Goal: Check status

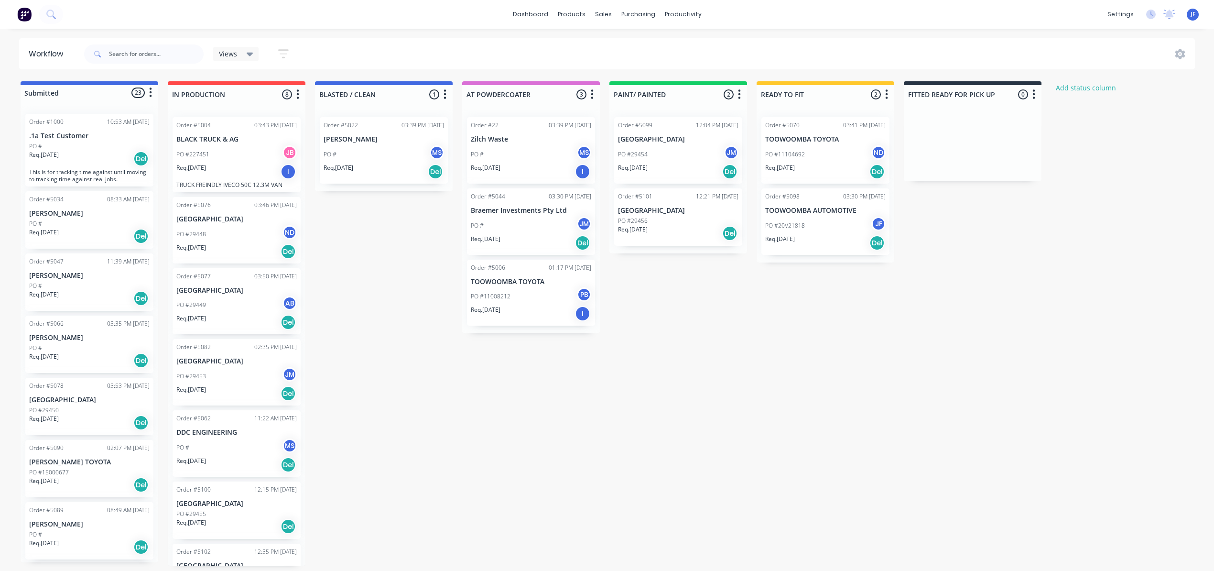
click at [820, 161] on div "PO #11104692 ND" at bounding box center [825, 154] width 120 height 18
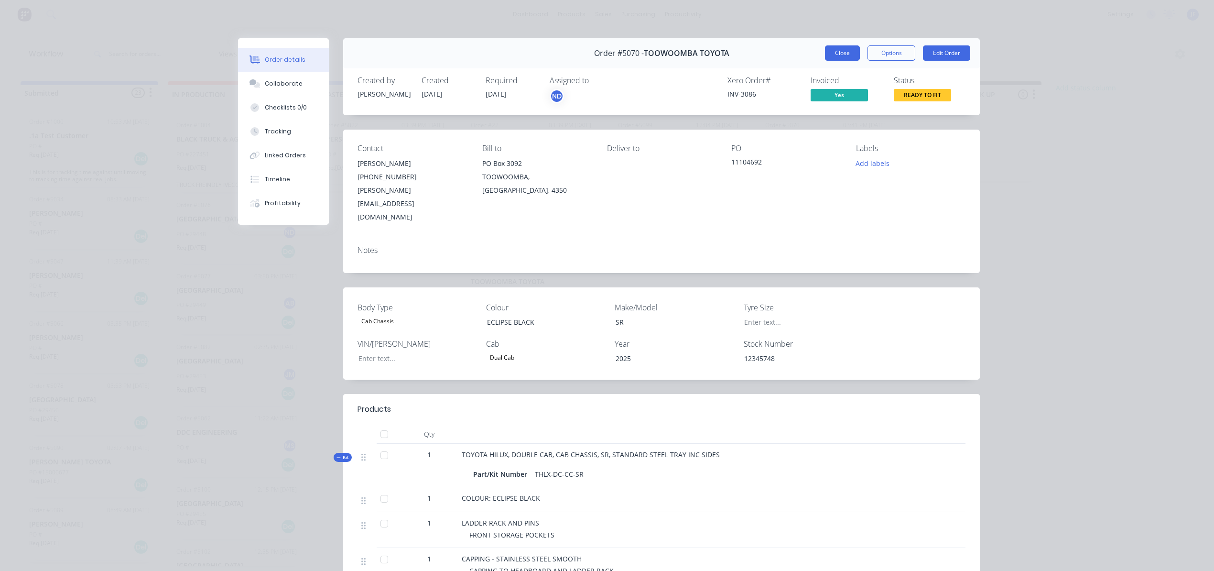
click at [834, 54] on button "Close" at bounding box center [842, 52] width 35 height 15
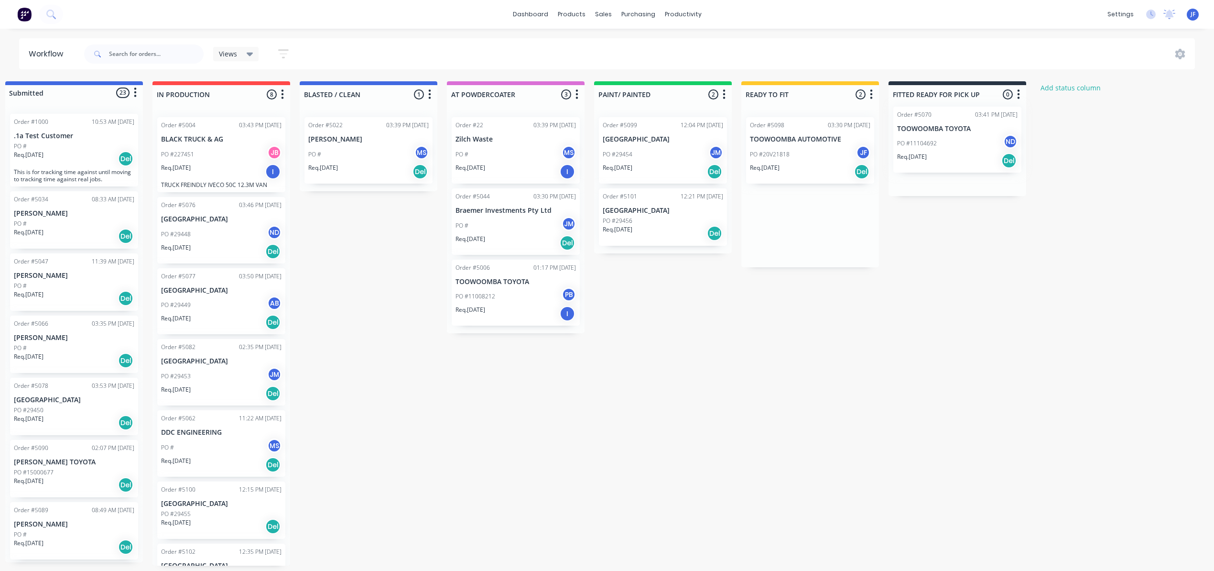
drag, startPoint x: 826, startPoint y: 155, endPoint x: 1007, endPoint y: 137, distance: 182.5
click at [1007, 137] on div "Submitted 23 Status colour #4169E1 hex #4169E1 Save Cancel Summaries Total orde…" at bounding box center [636, 323] width 1316 height 484
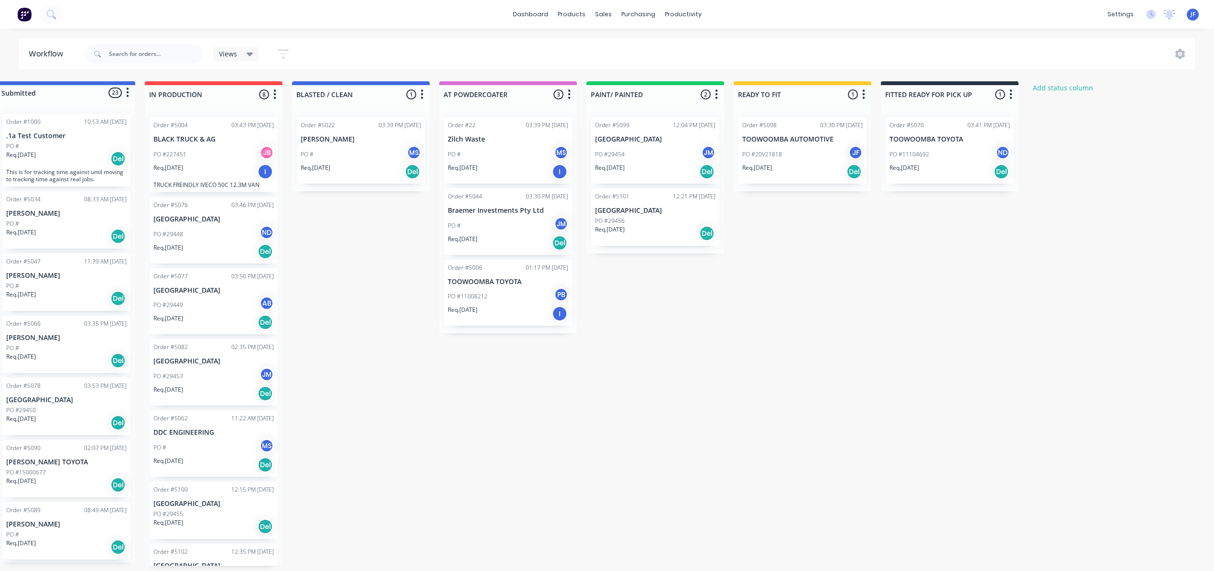
click at [954, 167] on div "Req. [DATE] Del" at bounding box center [949, 171] width 120 height 16
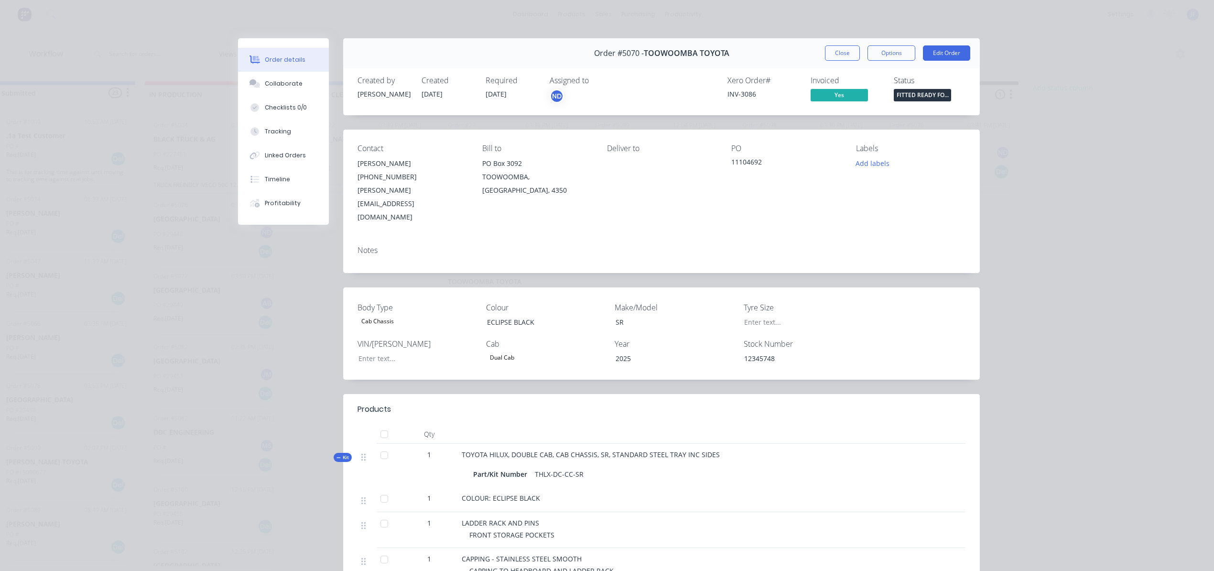
click at [834, 48] on button "Close" at bounding box center [842, 52] width 35 height 15
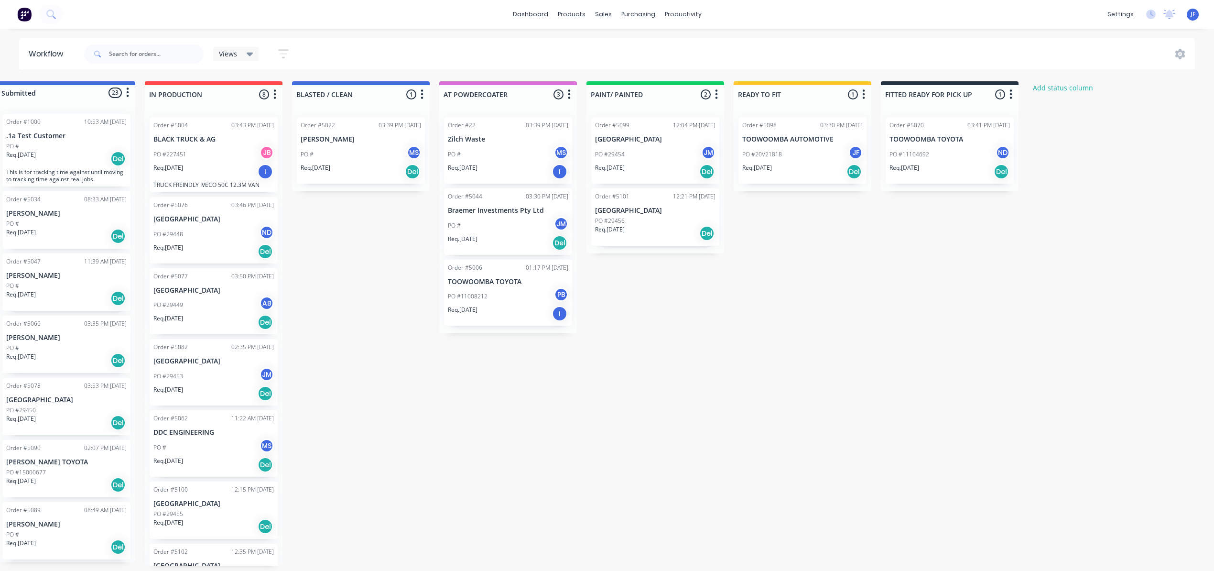
click at [956, 166] on div "Req. [DATE] Del" at bounding box center [949, 171] width 120 height 16
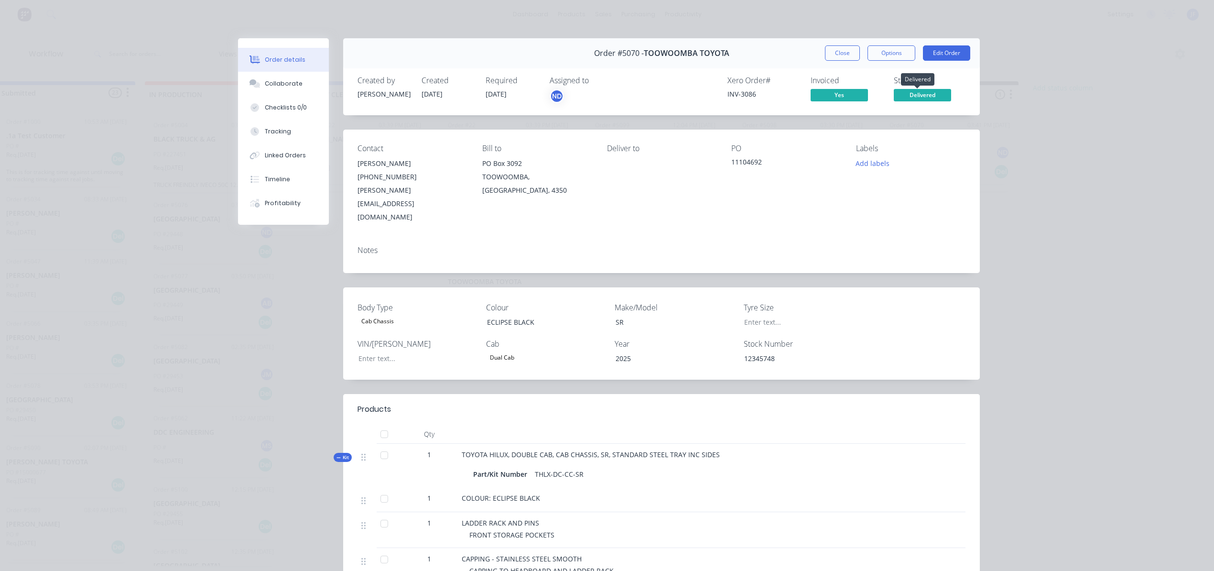
click at [918, 96] on span "Delivered" at bounding box center [922, 95] width 57 height 12
click at [1026, 215] on div "Order details Collaborate Checklists 0/0 Tracking Linked Orders Timeline Profit…" at bounding box center [607, 285] width 1214 height 571
click at [837, 53] on button "Close" at bounding box center [842, 52] width 35 height 15
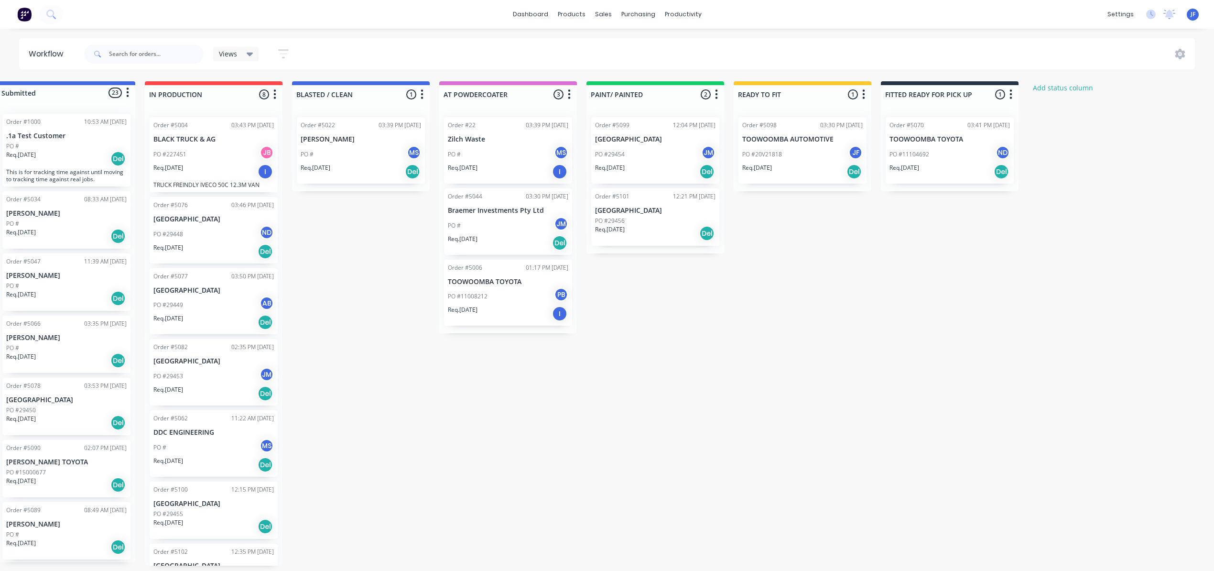
click at [881, 295] on div "Submitted 23 Status colour #4169E1 hex #4169E1 Save Cancel Summaries Total orde…" at bounding box center [628, 323] width 1316 height 484
click at [923, 147] on div "PO #11104692 ND" at bounding box center [949, 154] width 120 height 18
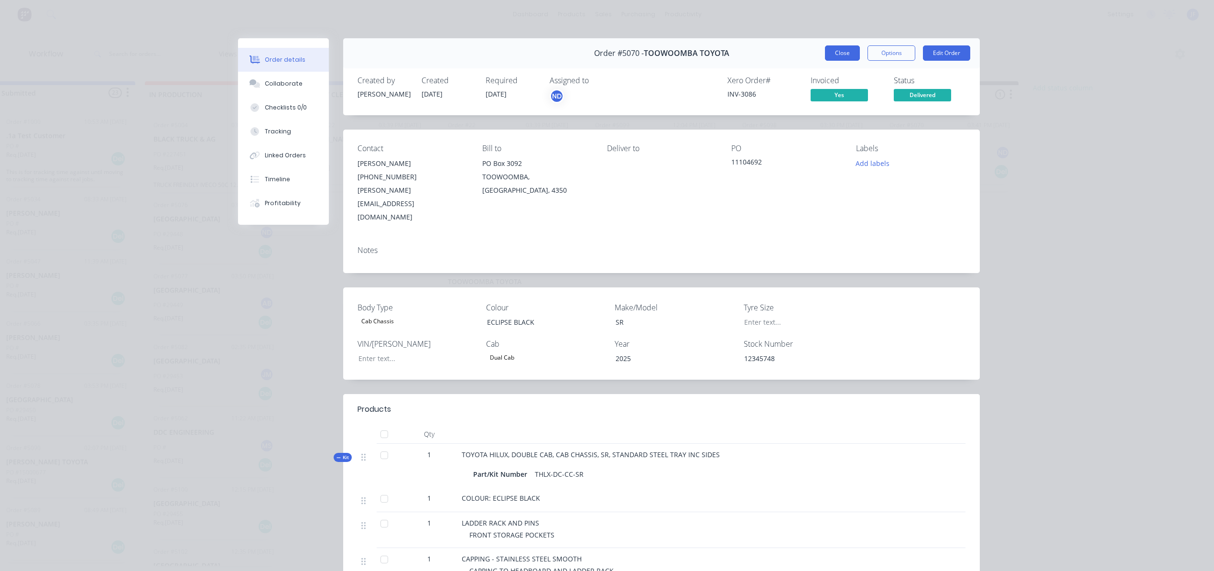
click at [839, 54] on button "Close" at bounding box center [842, 52] width 35 height 15
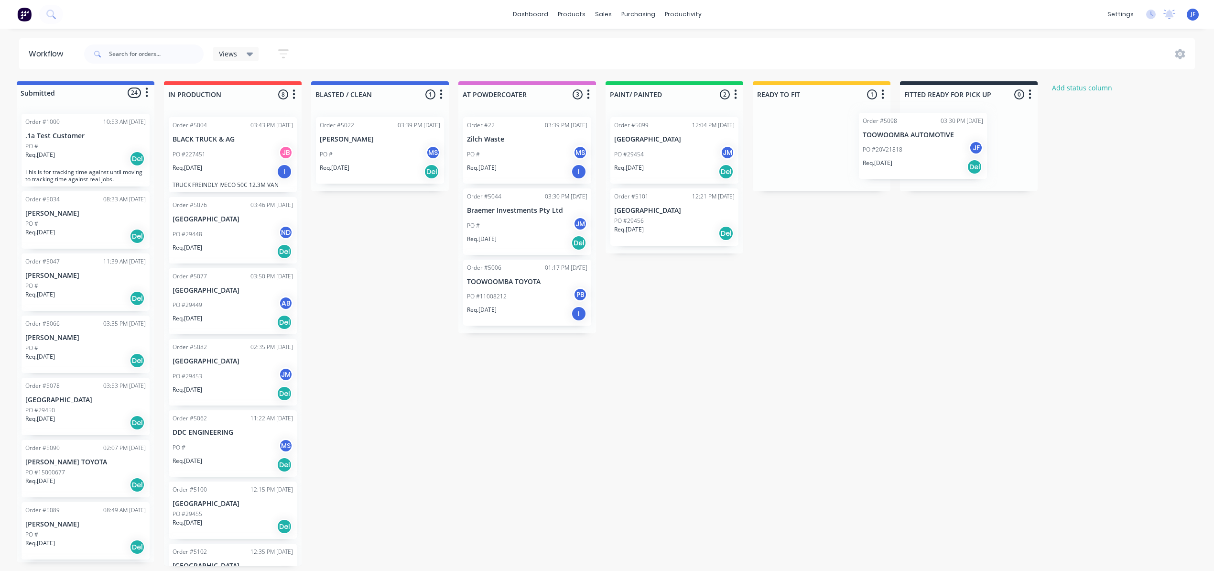
drag, startPoint x: 839, startPoint y: 159, endPoint x: 958, endPoint y: 150, distance: 119.4
click at [958, 150] on div "Submitted 24 Status colour #4169E1 hex #4169E1 Save Cancel Summaries Total orde…" at bounding box center [647, 323] width 1316 height 484
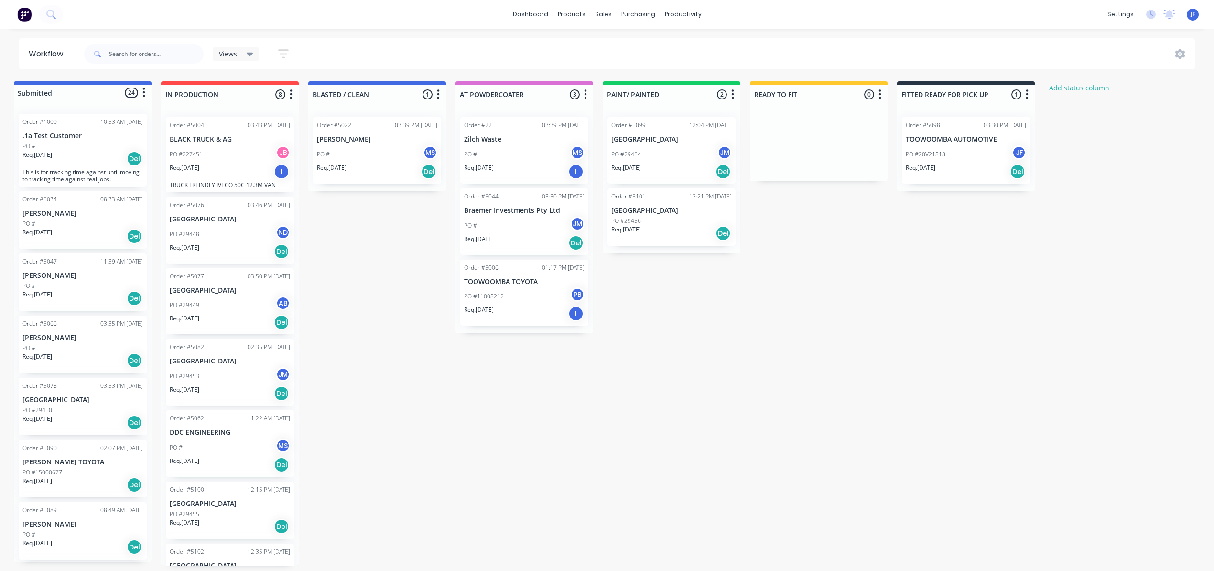
click at [819, 218] on div "Submitted 24 Status colour #4169E1 hex #4169E1 Save Cancel Summaries Total orde…" at bounding box center [644, 323] width 1316 height 484
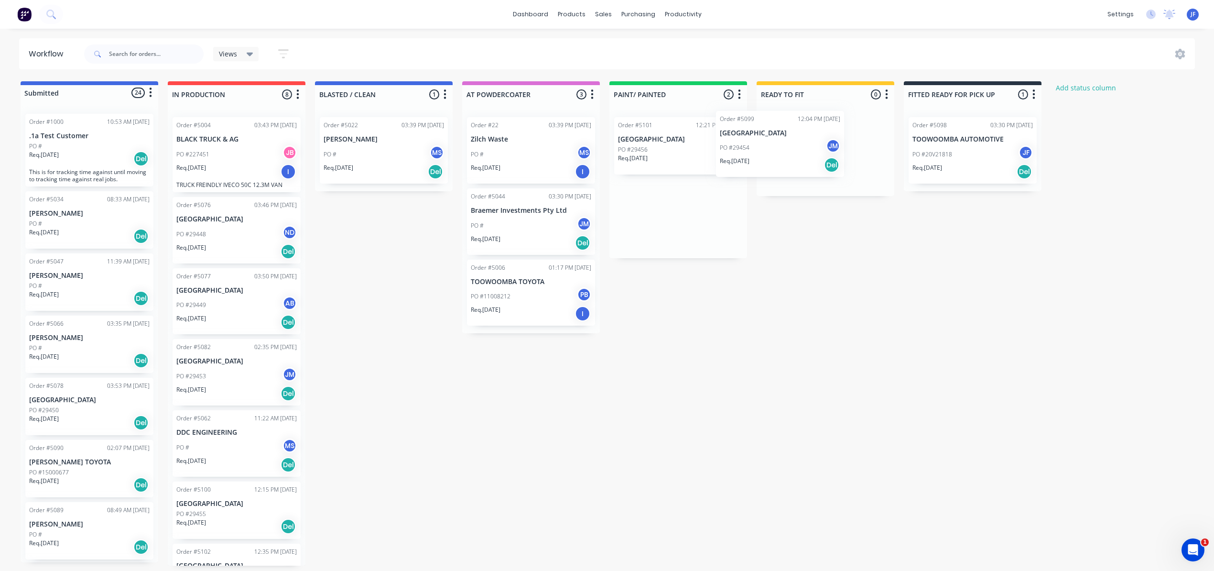
drag, startPoint x: 665, startPoint y: 159, endPoint x: 773, endPoint y: 151, distance: 107.8
click at [772, 151] on div "Submitted 24 Status colour #4169E1 hex #4169E1 Save Cancel Summaries Total orde…" at bounding box center [651, 323] width 1316 height 484
click at [654, 219] on div "Submitted 24 Status colour #4169E1 hex #4169E1 Save Cancel Summaries Total orde…" at bounding box center [651, 323] width 1316 height 484
